Goal: Task Accomplishment & Management: Use online tool/utility

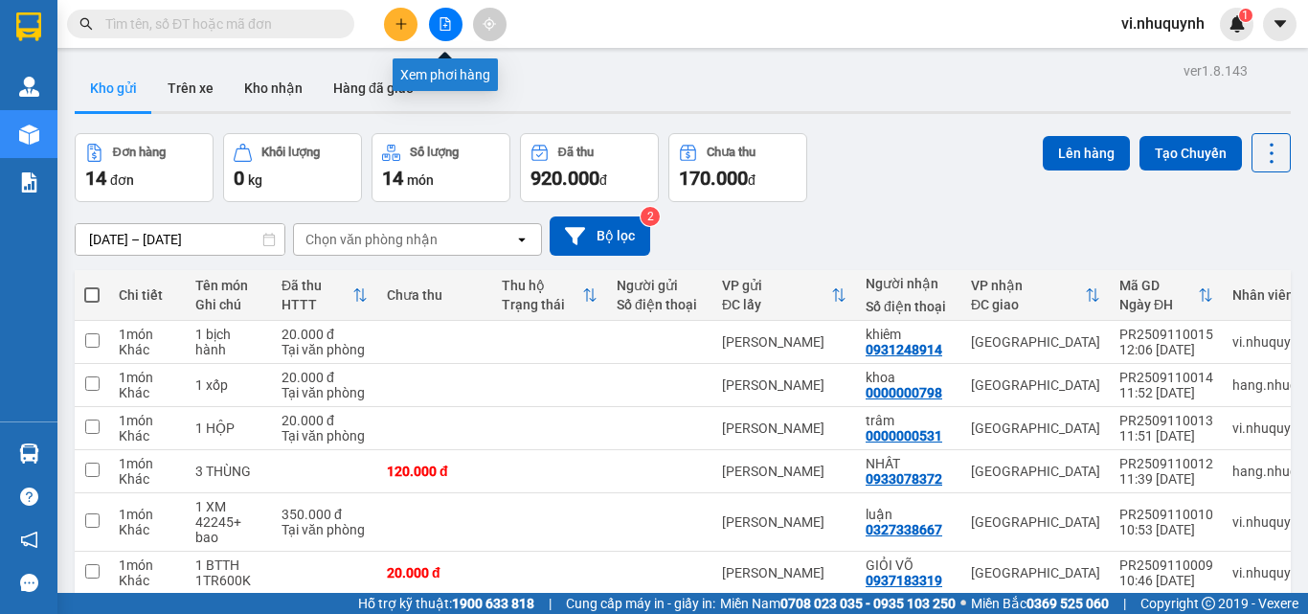
click at [449, 28] on icon "file-add" at bounding box center [444, 23] width 13 height 13
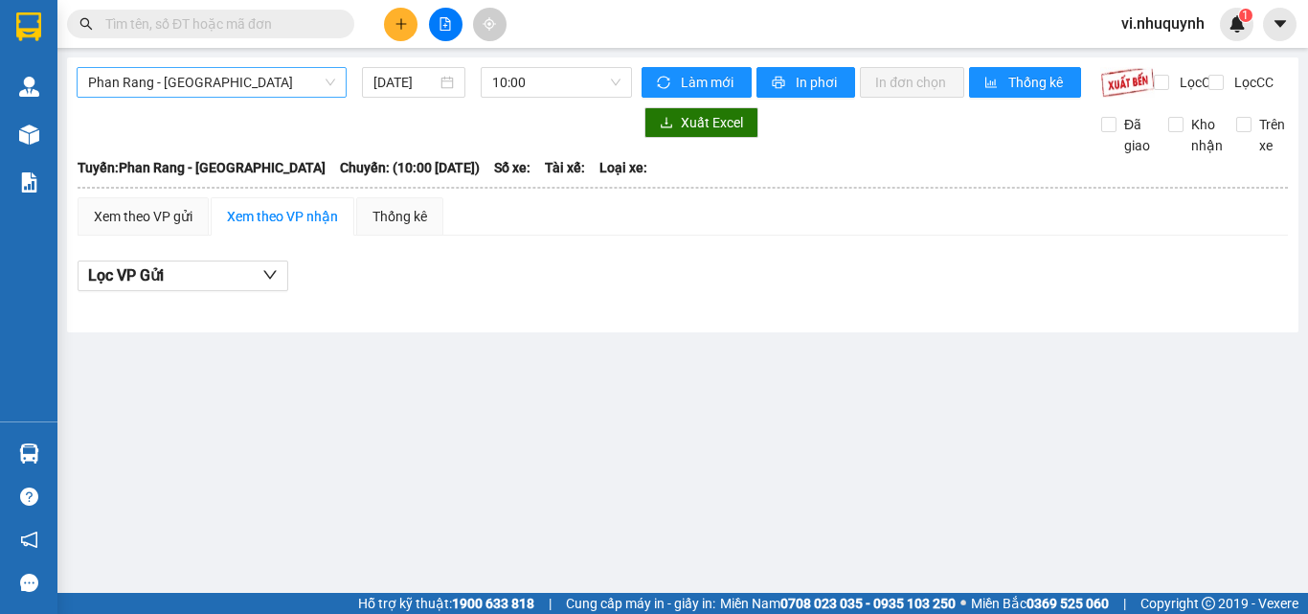
click at [263, 83] on span "Phan Rang - [GEOGRAPHIC_DATA]" at bounding box center [211, 82] width 247 height 29
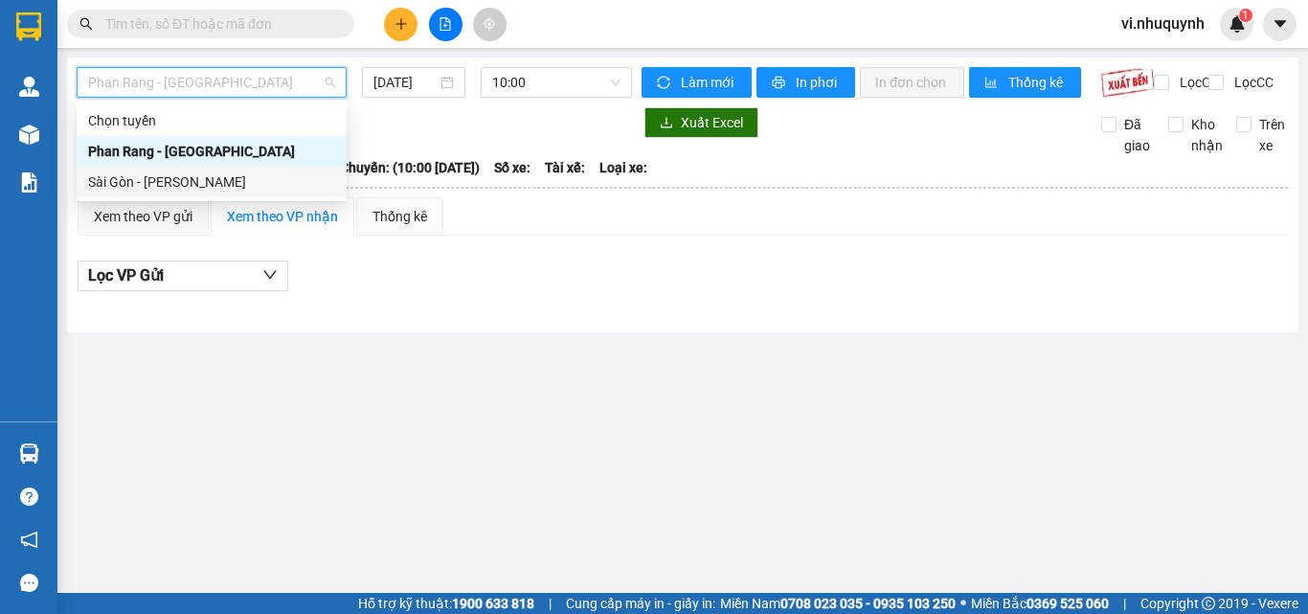
click at [180, 179] on div "Sài Gòn - [PERSON_NAME]" at bounding box center [211, 181] width 247 height 21
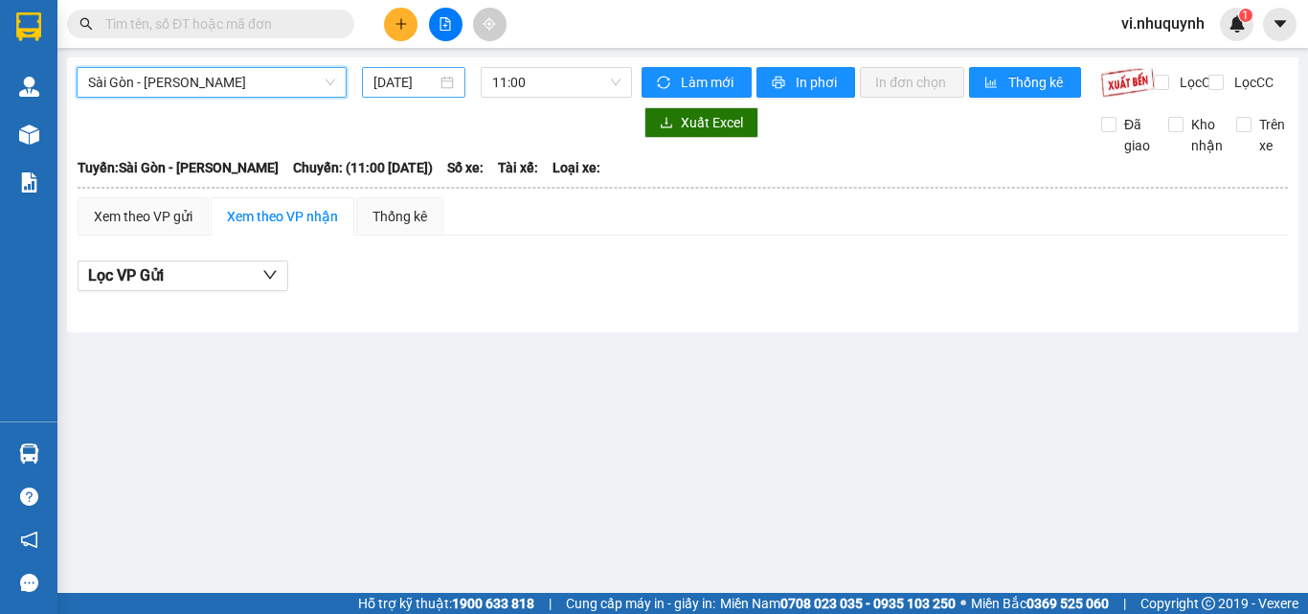
click at [441, 84] on div "[DATE]" at bounding box center [413, 82] width 80 height 21
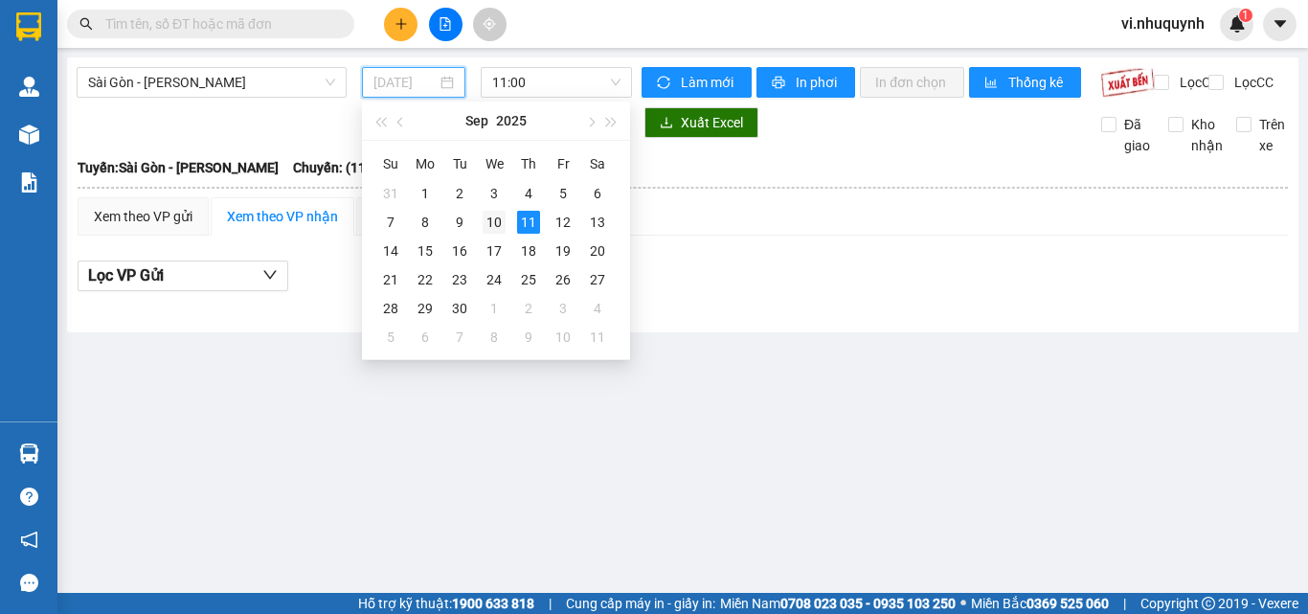
click at [504, 223] on div "10" at bounding box center [493, 222] width 23 height 23
type input "[DATE]"
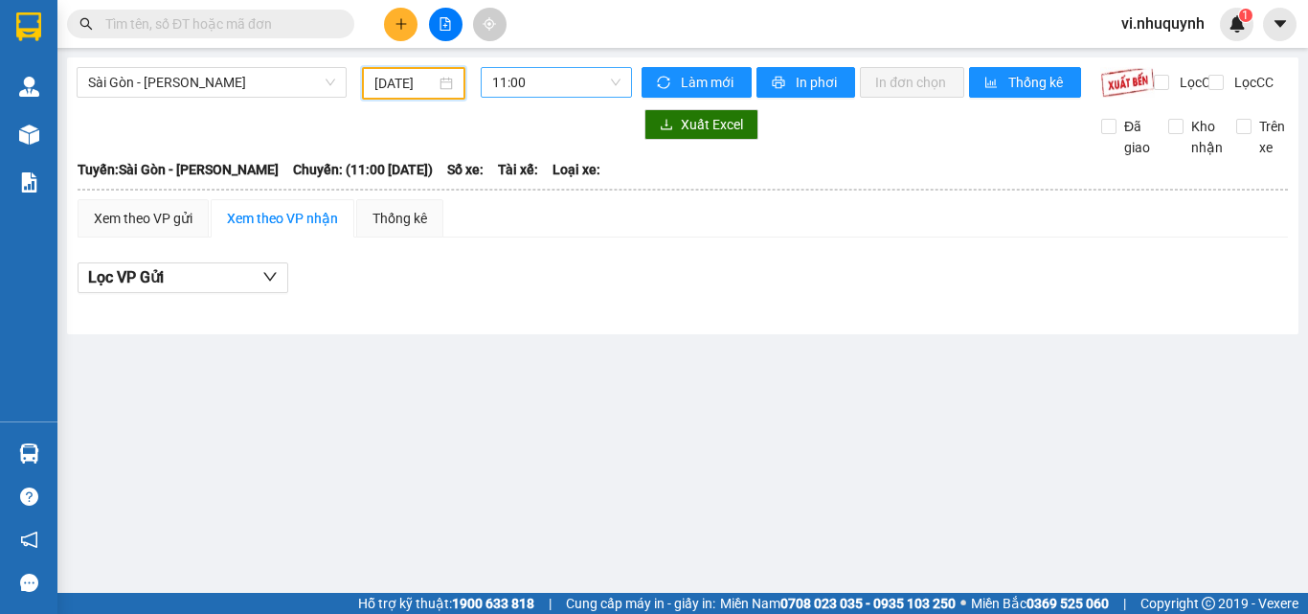
click at [572, 82] on span "11:00" at bounding box center [556, 82] width 128 height 29
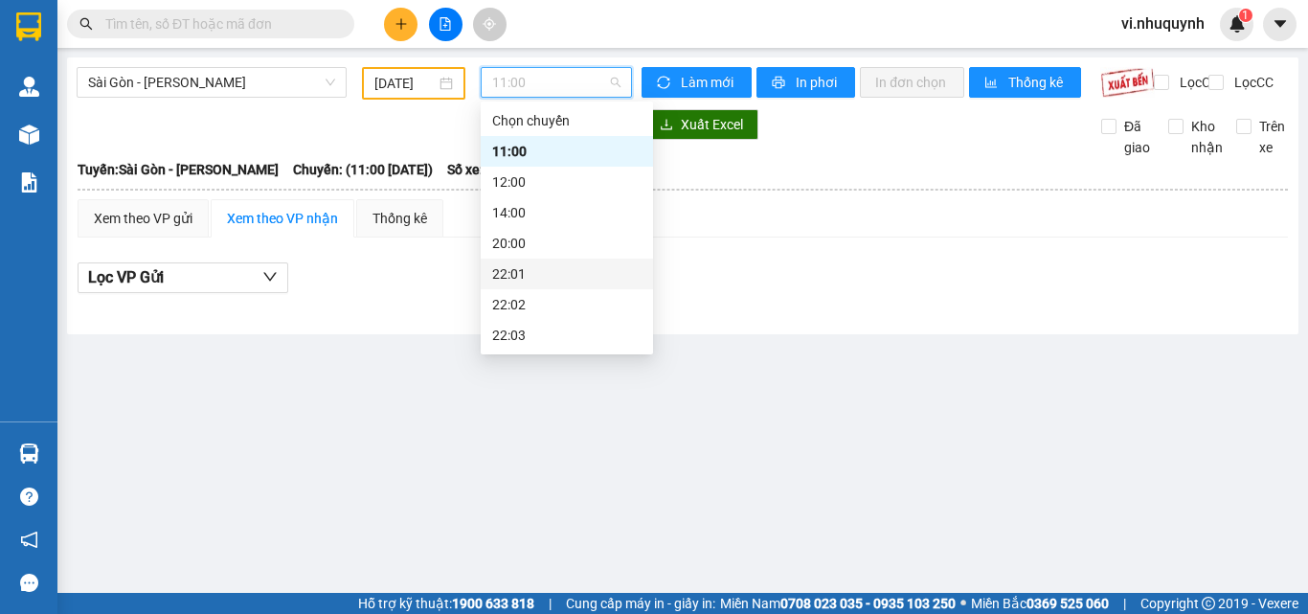
click at [523, 276] on div "22:01" at bounding box center [566, 273] width 149 height 21
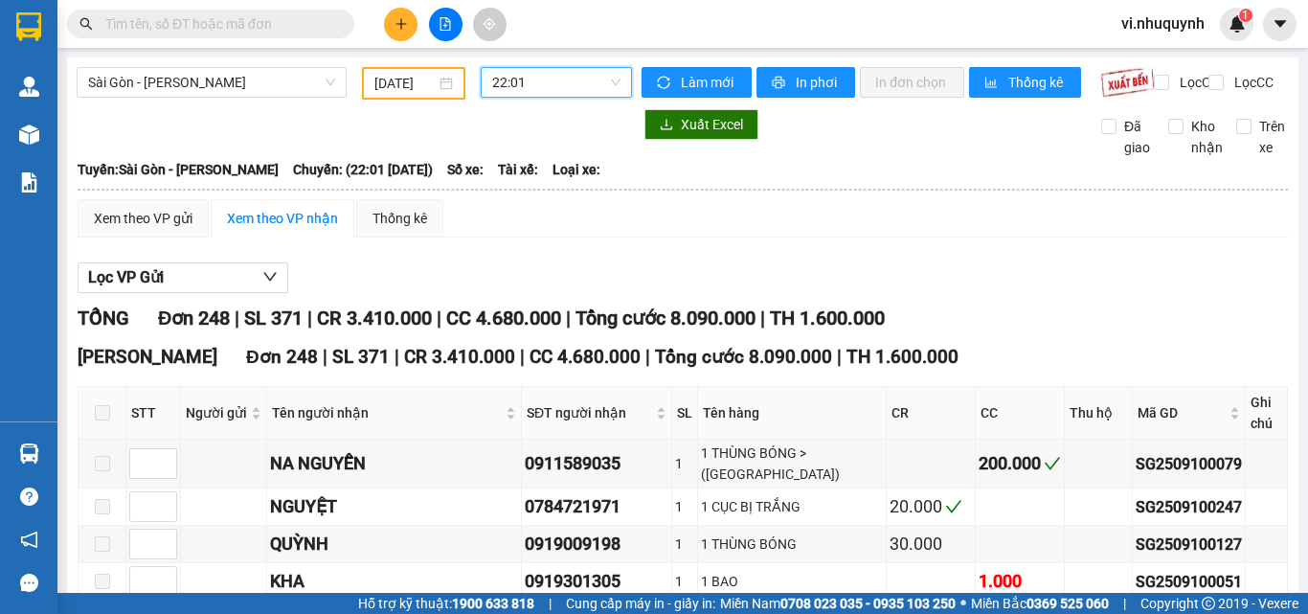
click at [567, 85] on span "22:01" at bounding box center [556, 82] width 128 height 29
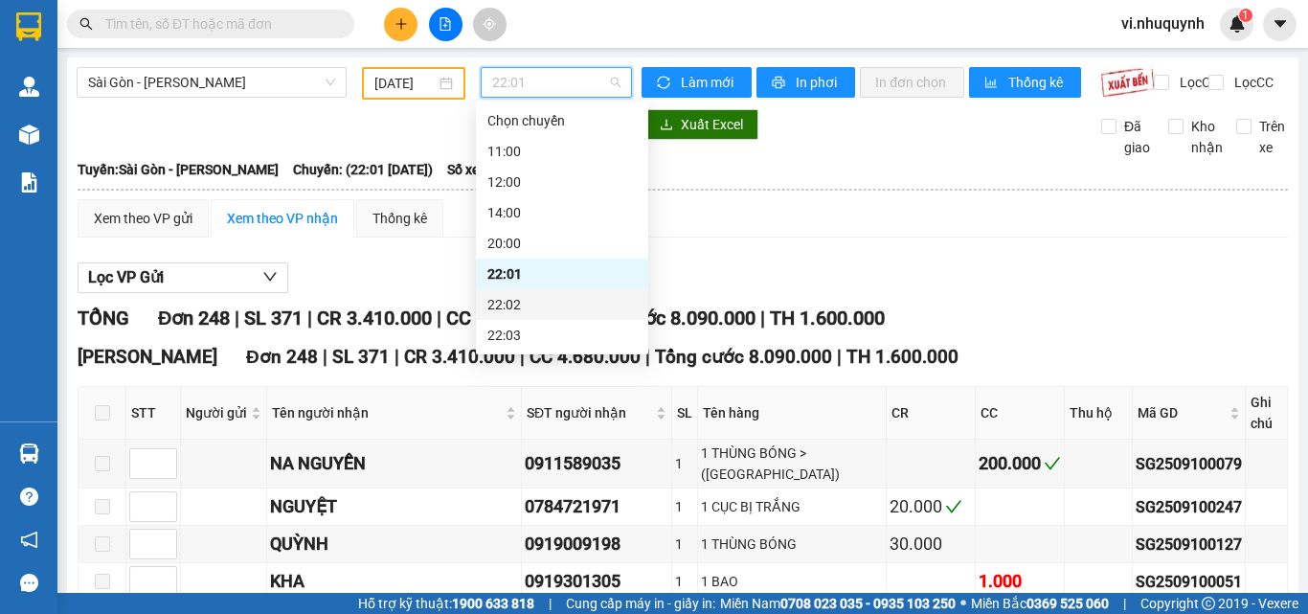
click at [513, 307] on div "22:02" at bounding box center [561, 304] width 149 height 21
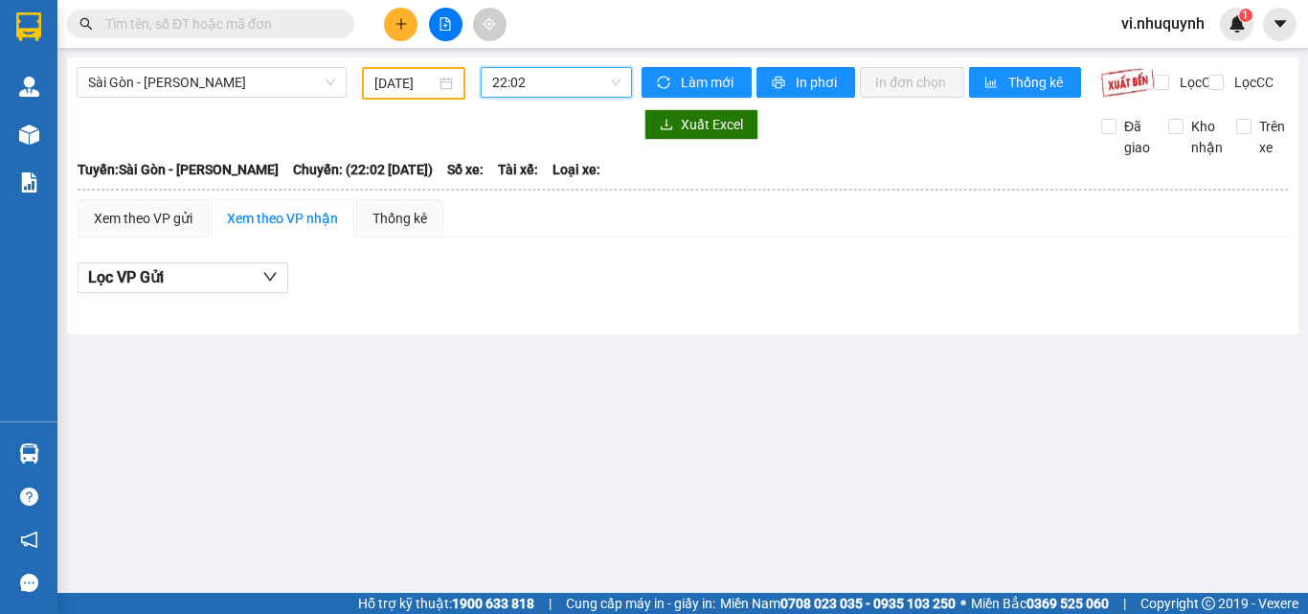
click at [539, 82] on span "22:02" at bounding box center [556, 82] width 128 height 29
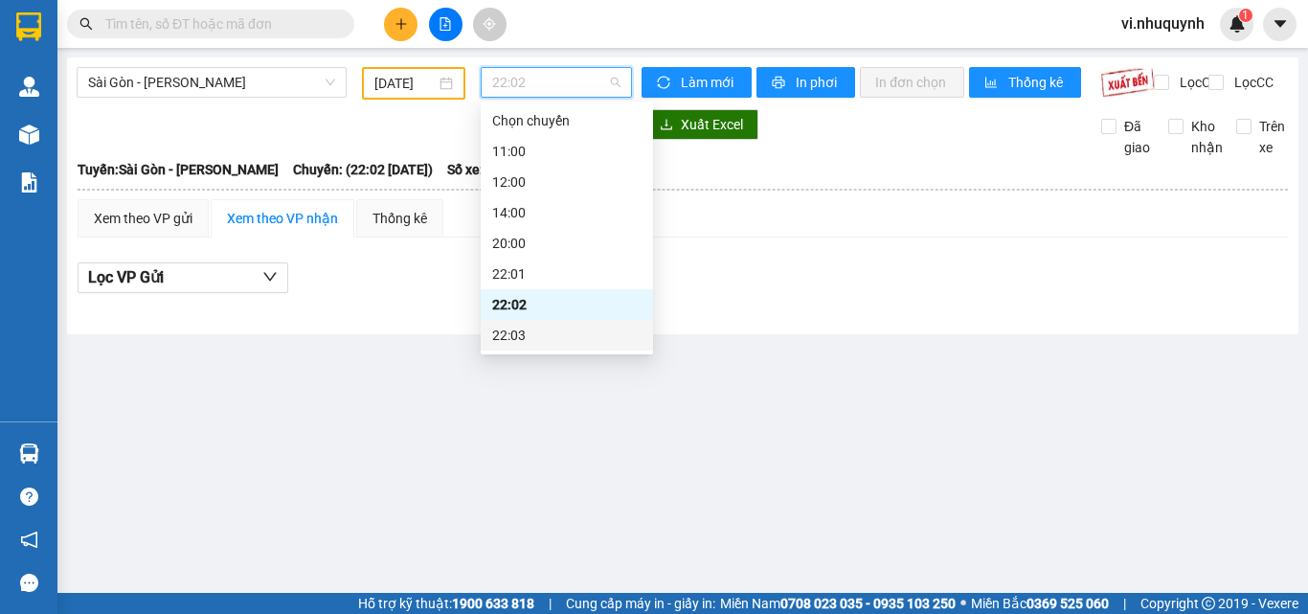
click at [524, 325] on div "22:03" at bounding box center [566, 335] width 149 height 21
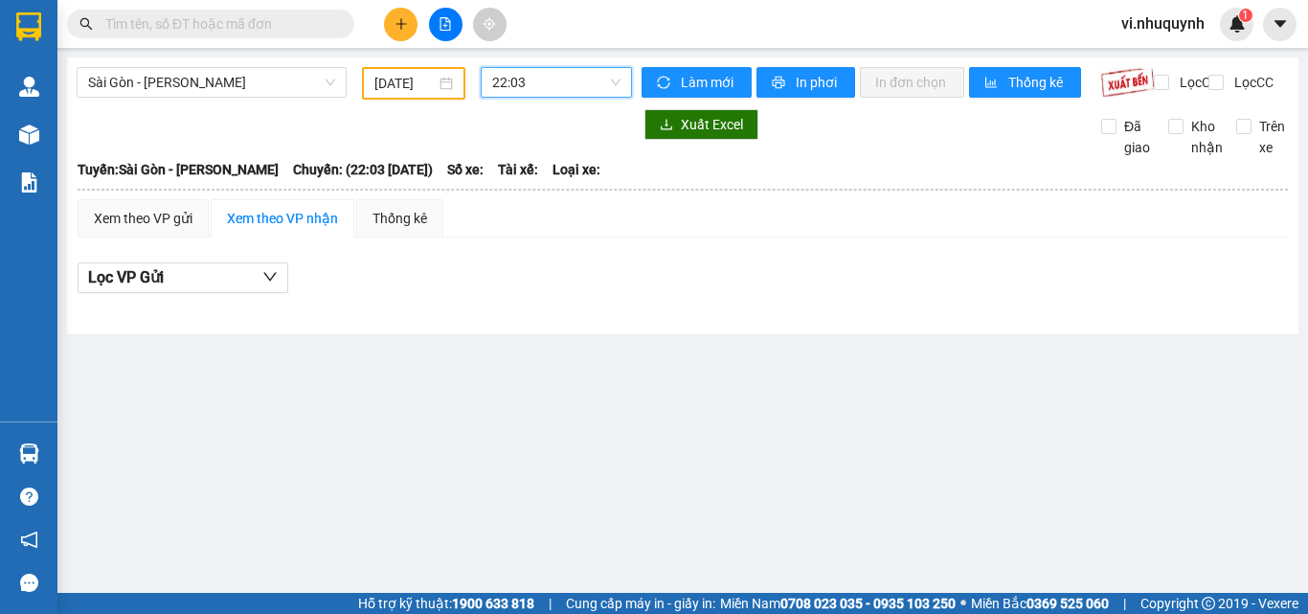
click at [562, 83] on span "22:03" at bounding box center [556, 82] width 128 height 29
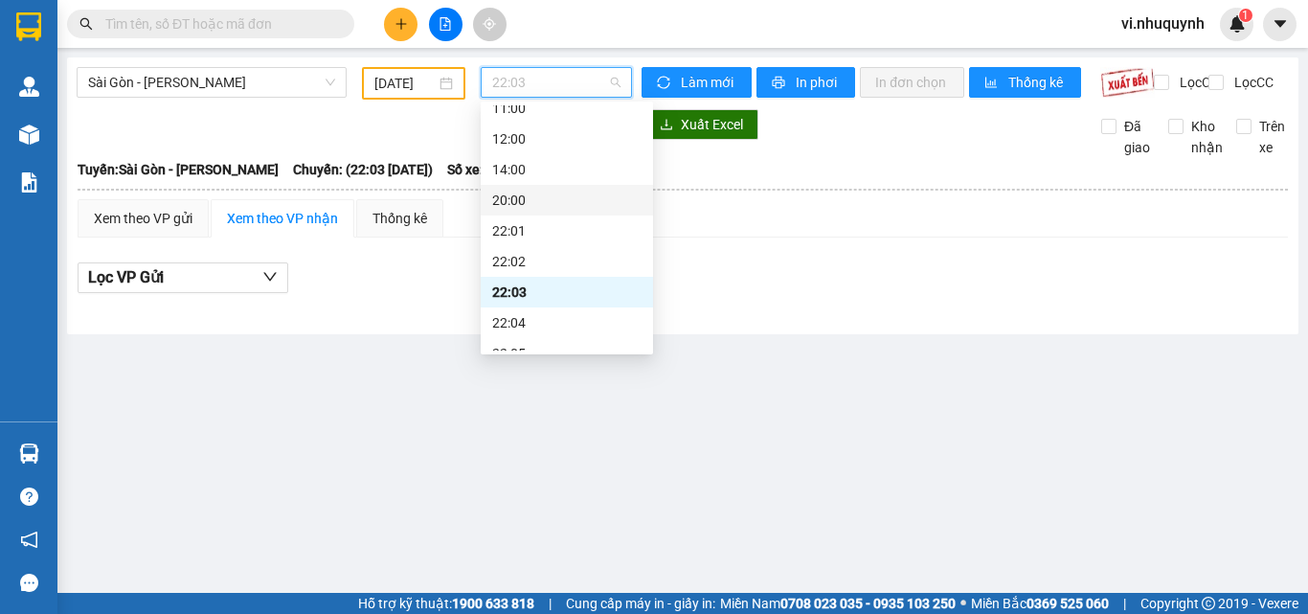
scroll to position [92, 0]
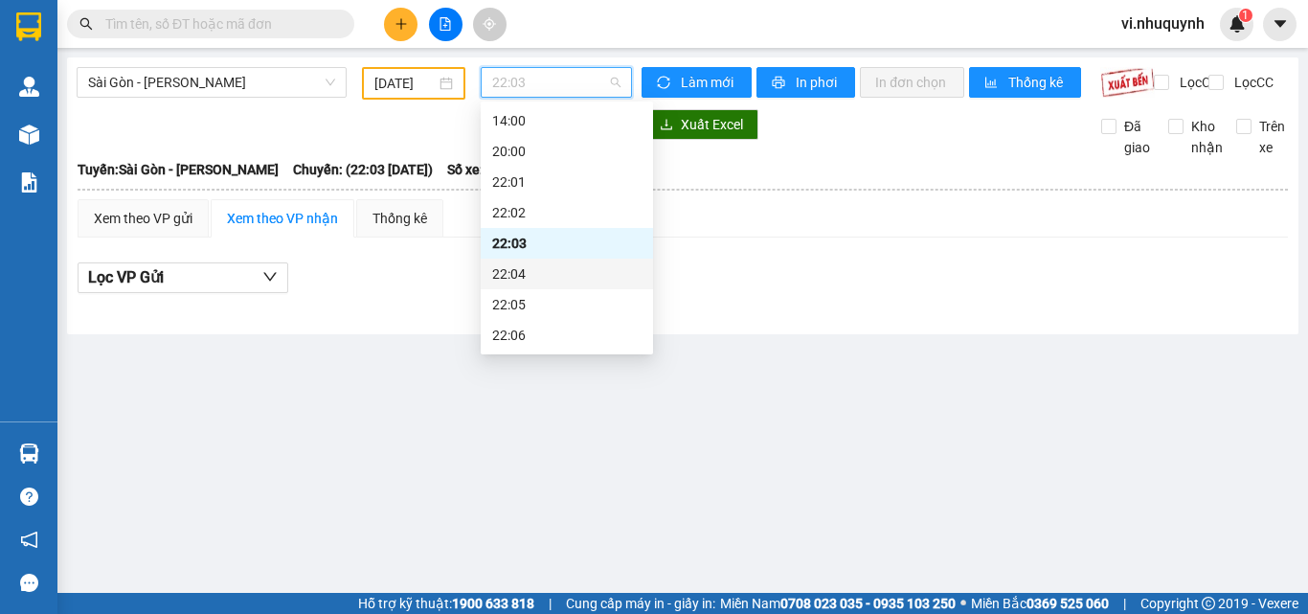
click at [534, 266] on div "22:04" at bounding box center [566, 273] width 149 height 21
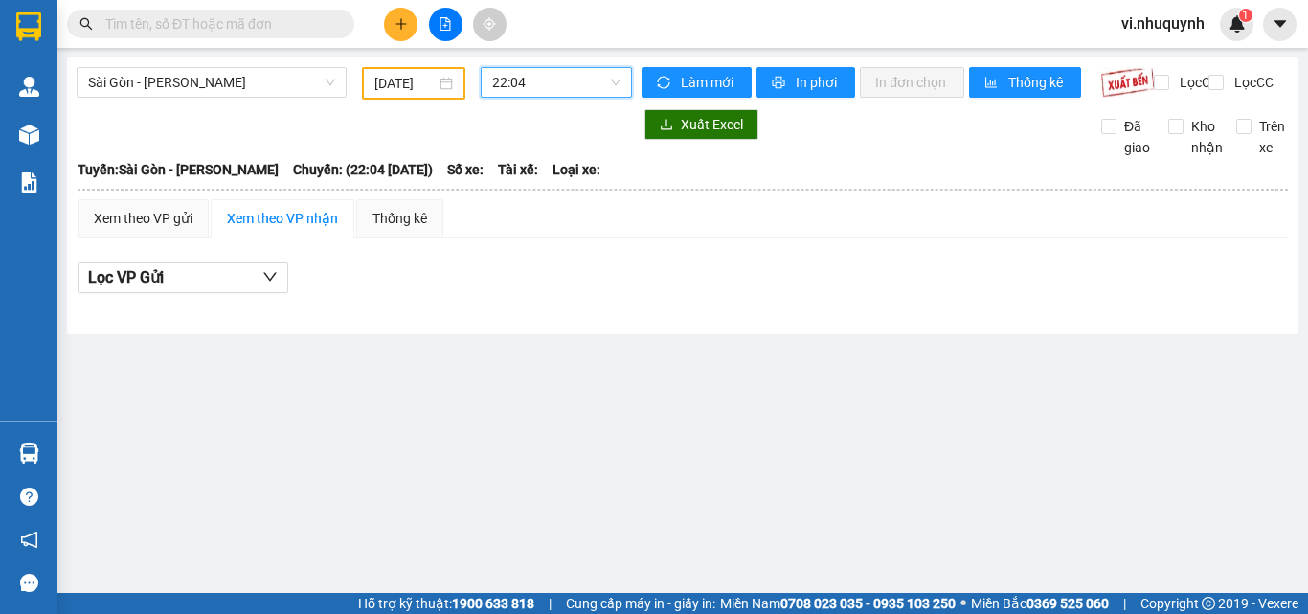
click at [539, 85] on span "22:04" at bounding box center [556, 82] width 128 height 29
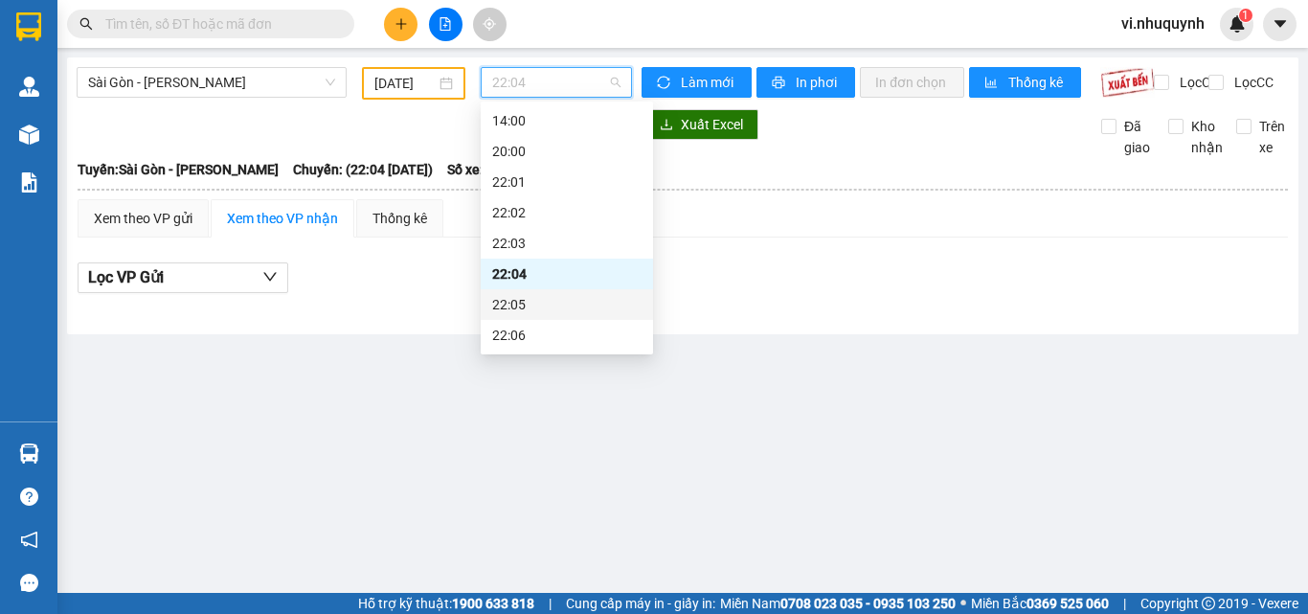
click at [522, 297] on div "22:05" at bounding box center [566, 304] width 149 height 21
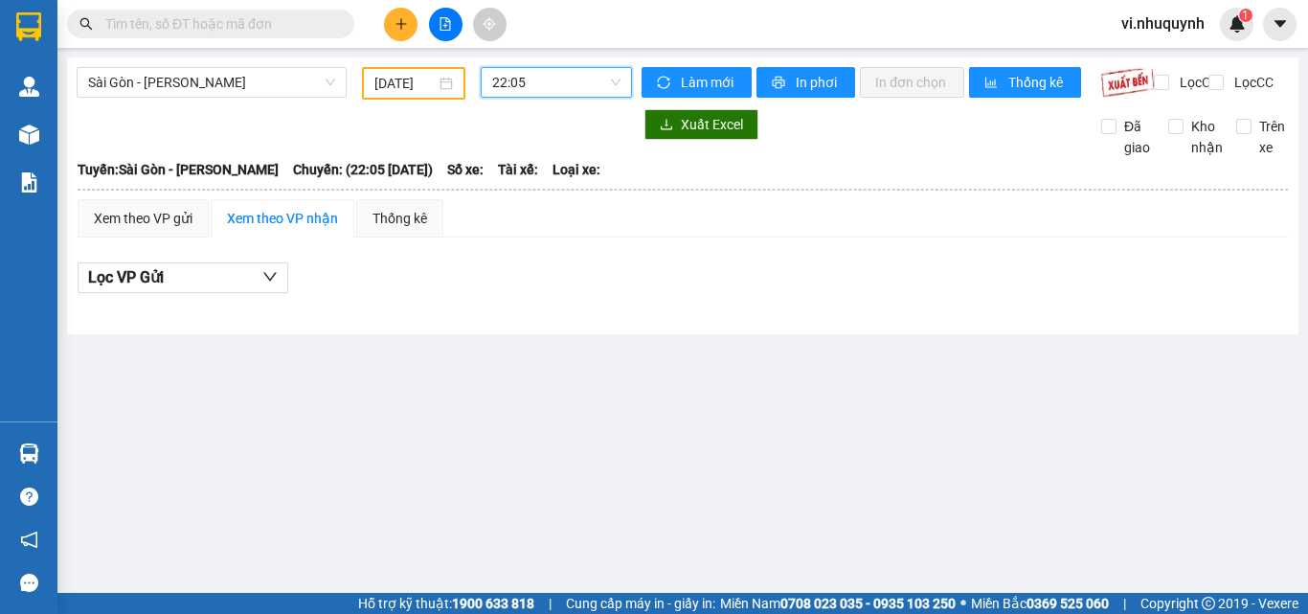
click at [550, 84] on span "22:05" at bounding box center [556, 82] width 128 height 29
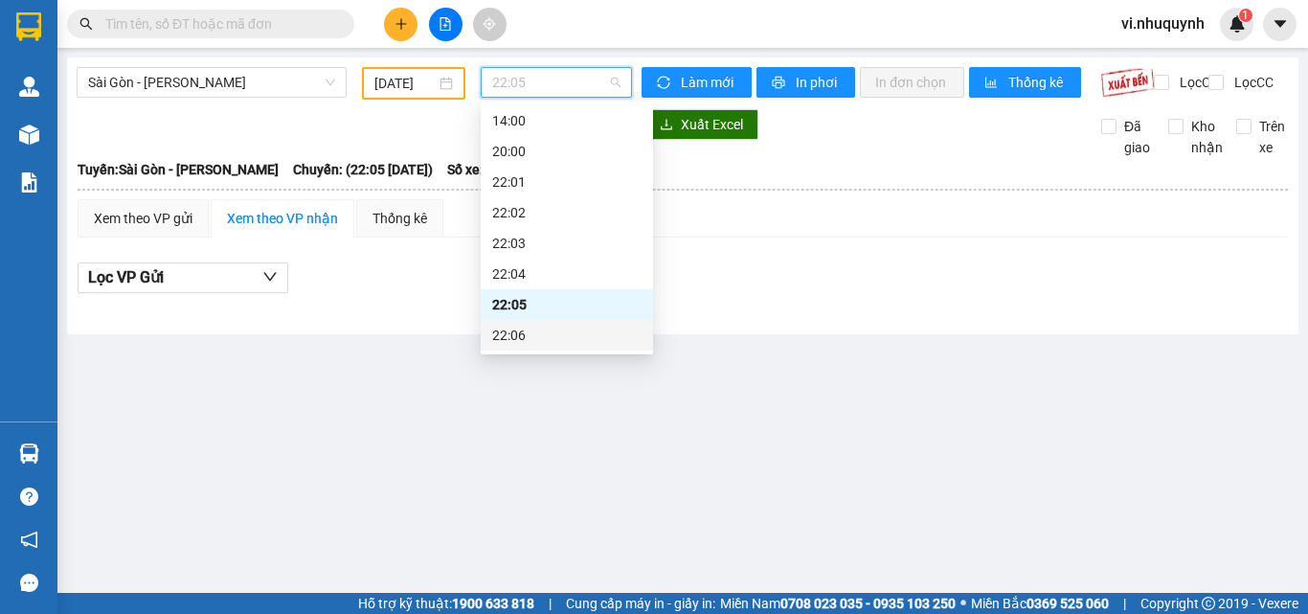
click at [522, 338] on div "22:06" at bounding box center [566, 335] width 149 height 21
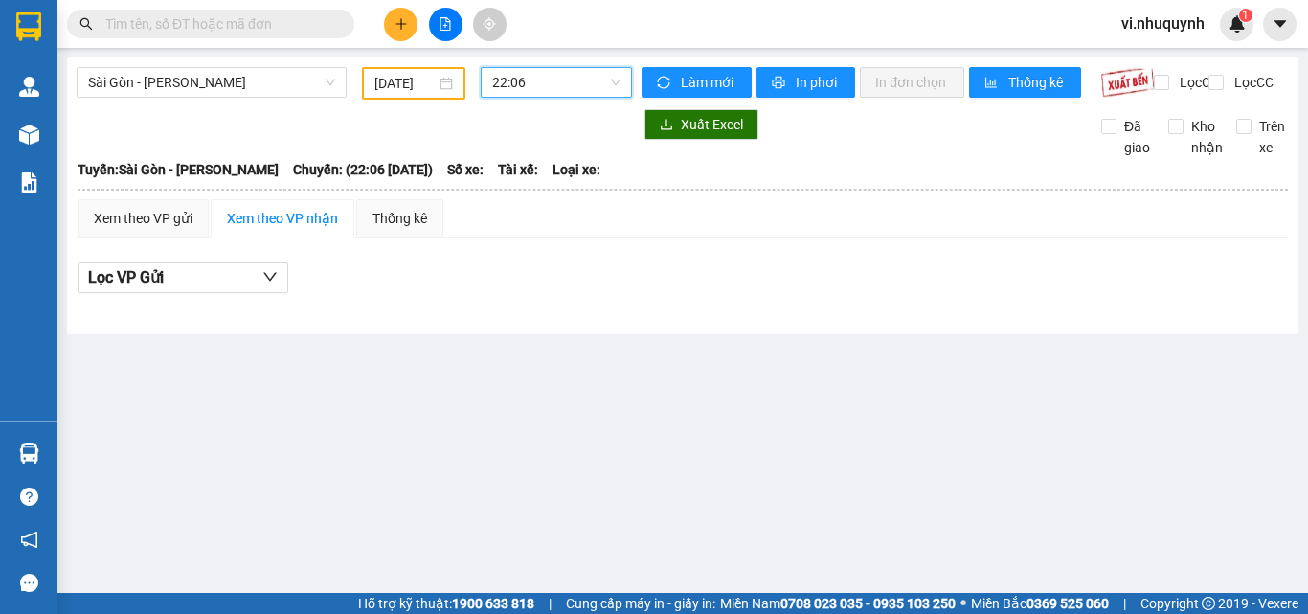
click at [561, 74] on span "22:06" at bounding box center [556, 82] width 128 height 29
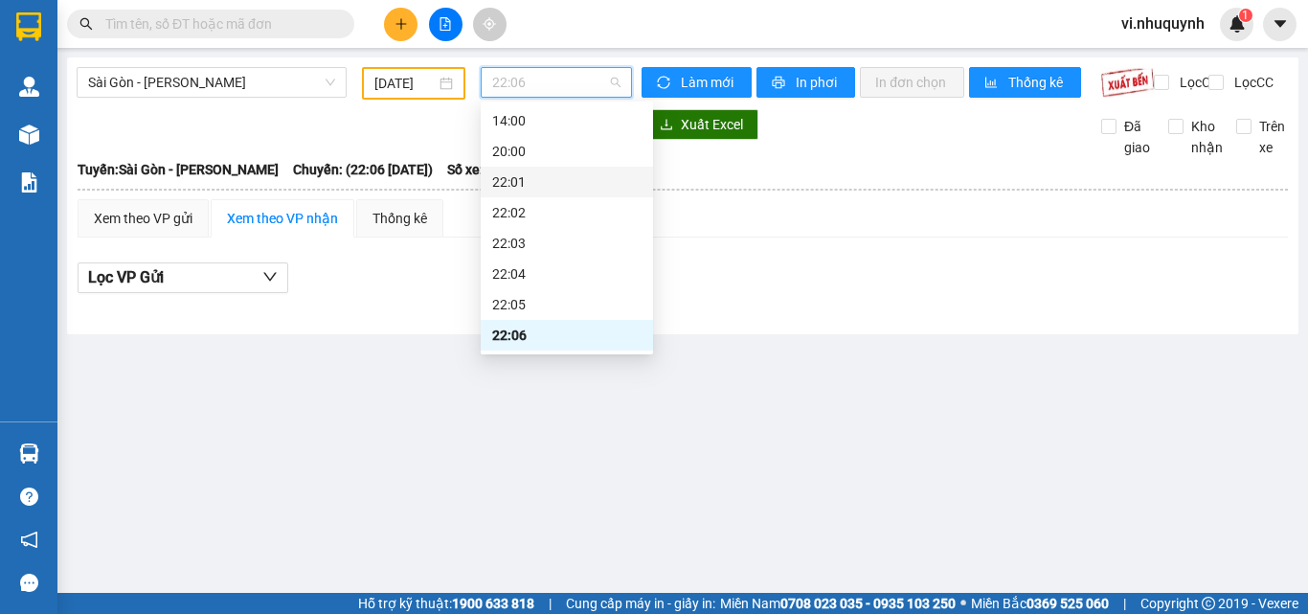
click at [512, 187] on div "22:01" at bounding box center [566, 181] width 149 height 21
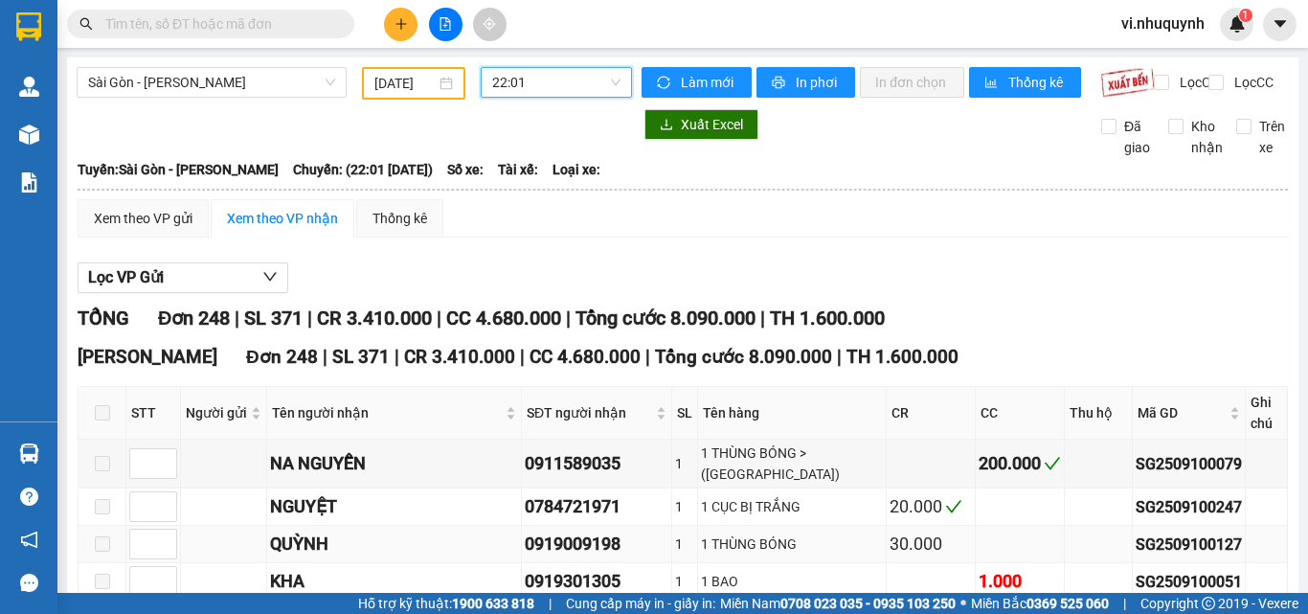
scroll to position [191, 0]
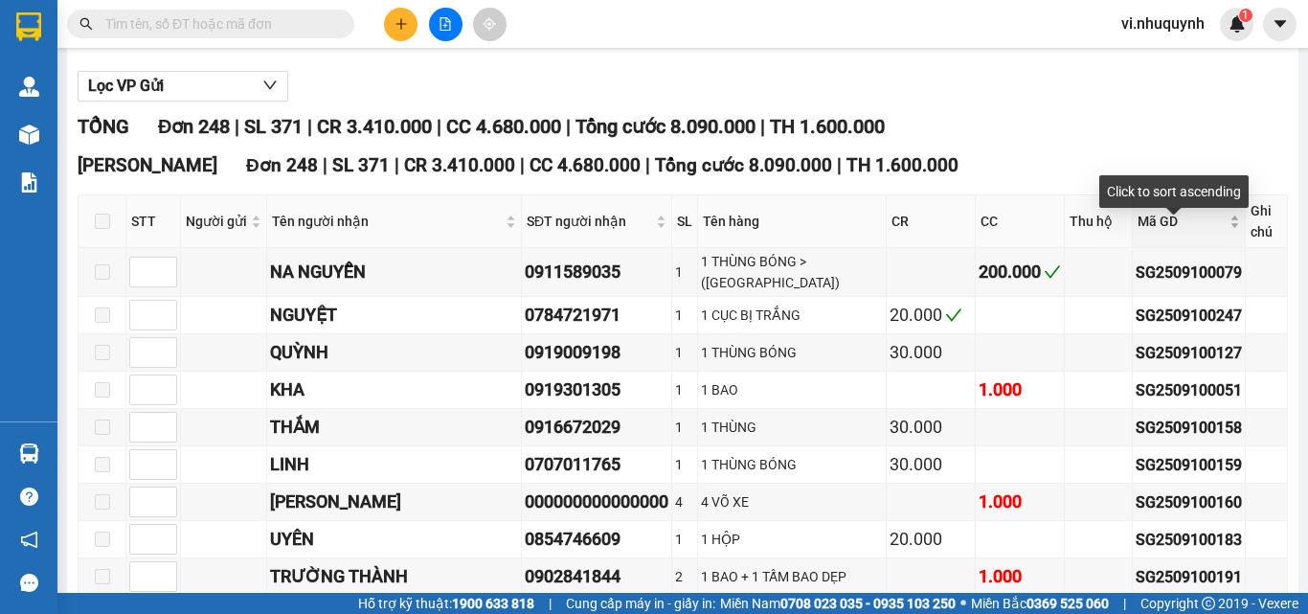
click at [1219, 232] on div "Mã GD" at bounding box center [1188, 221] width 102 height 21
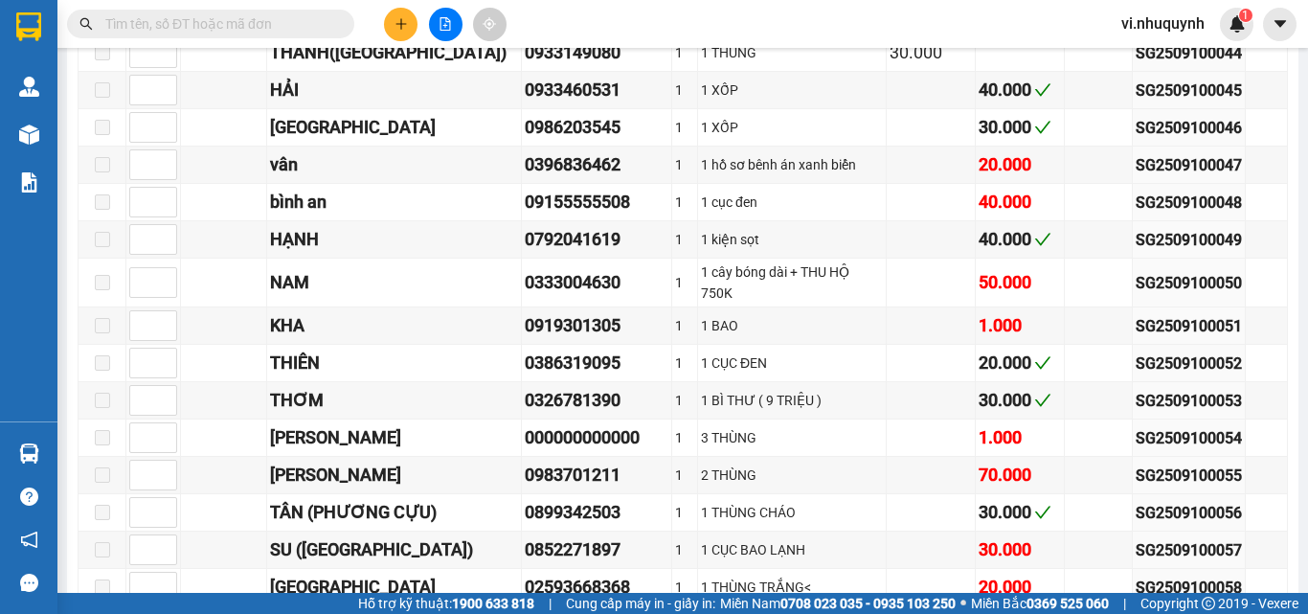
scroll to position [2106, 0]
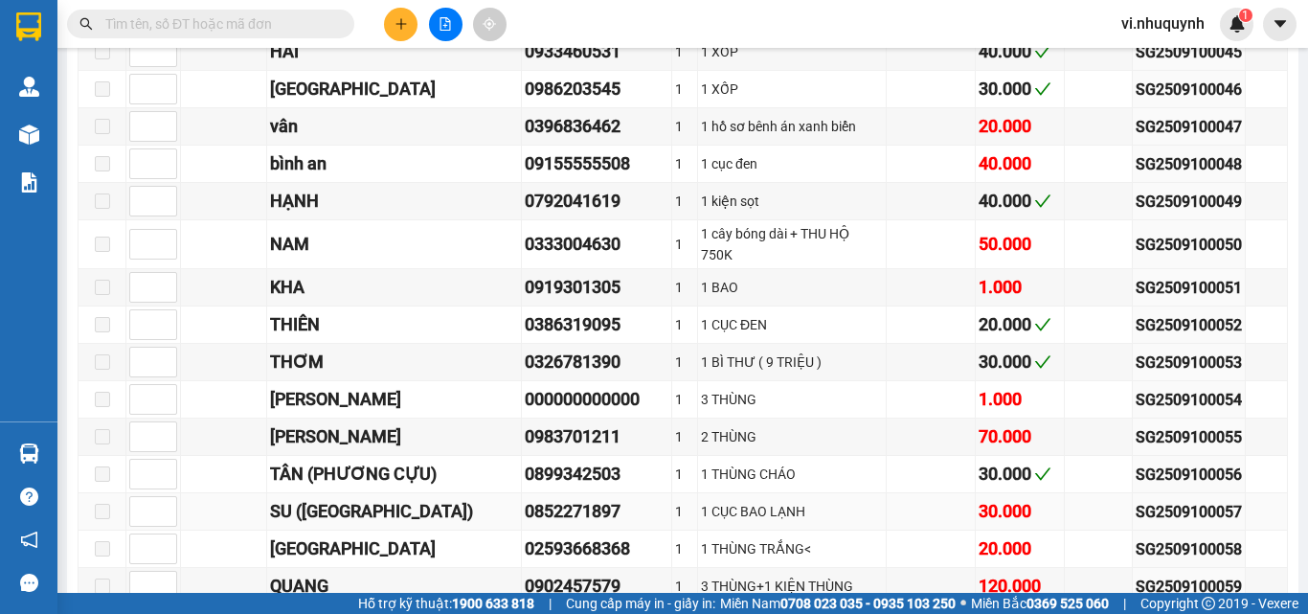
click at [1151, 524] on div "SG2509100057" at bounding box center [1188, 512] width 106 height 24
copy div "SG2509100057"
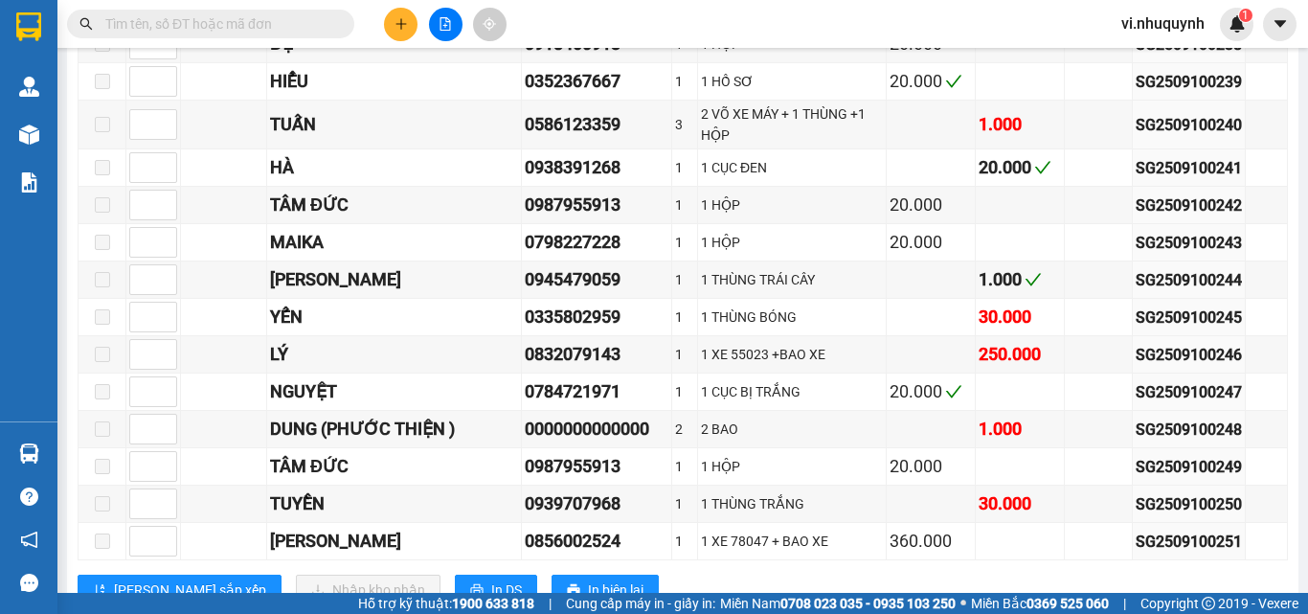
scroll to position [9381, 0]
